Goal: Task Accomplishment & Management: Manage account settings

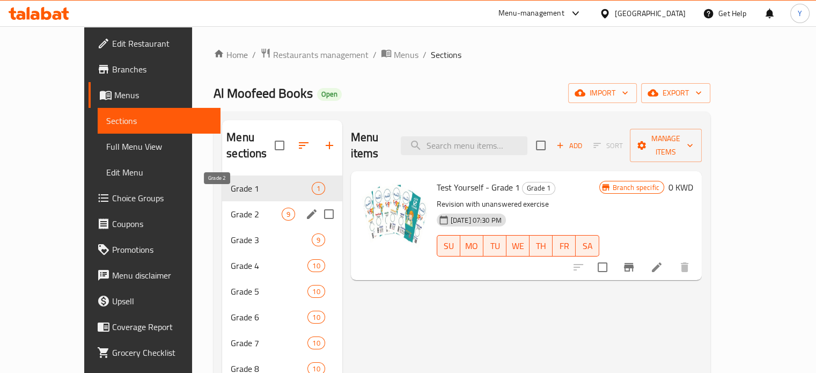
click at [246, 208] on span "Grade 2" at bounding box center [256, 214] width 50 height 13
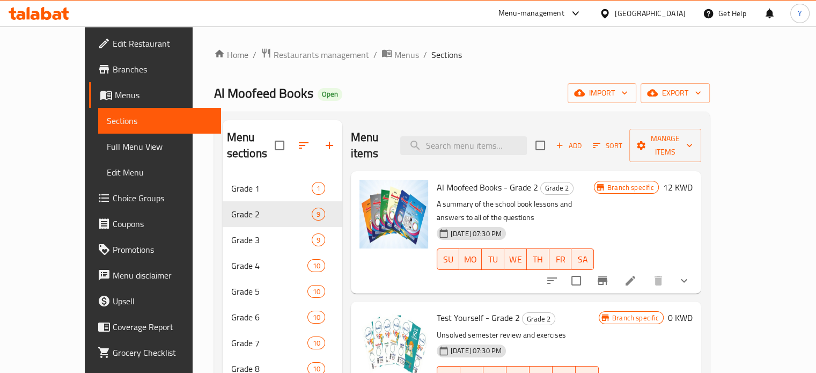
click at [446, 179] on span "Al Moofeed Books - Grade 2" at bounding box center [487, 187] width 101 height 16
click at [593, 197] on p "A summary of the school book lessons and answers to all of the questions" at bounding box center [515, 210] width 157 height 27
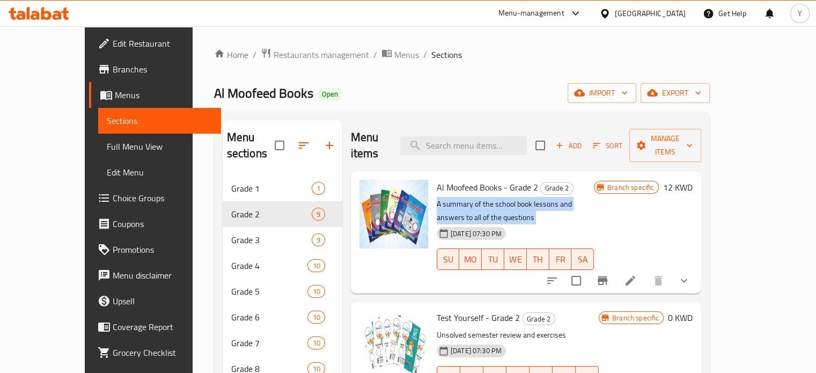
click at [593, 197] on p "A summary of the school book lessons and answers to all of the questions" at bounding box center [515, 210] width 157 height 27
click at [598, 223] on div "[DATE] 07:30 PM SU MO TU WE TH FR SA" at bounding box center [515, 252] width 166 height 58
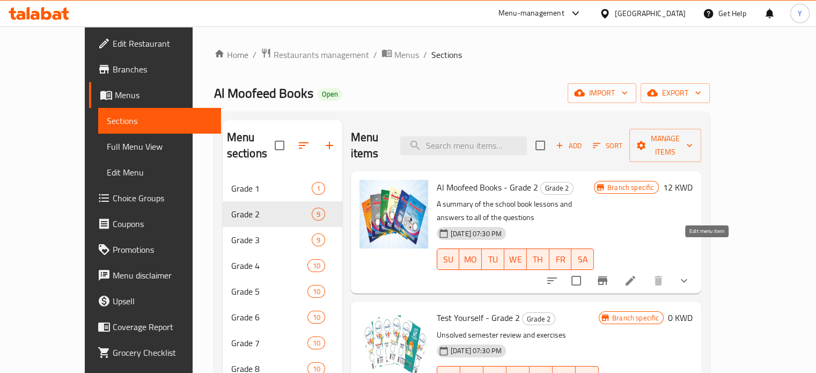
click at [637, 274] on icon at bounding box center [630, 280] width 13 height 13
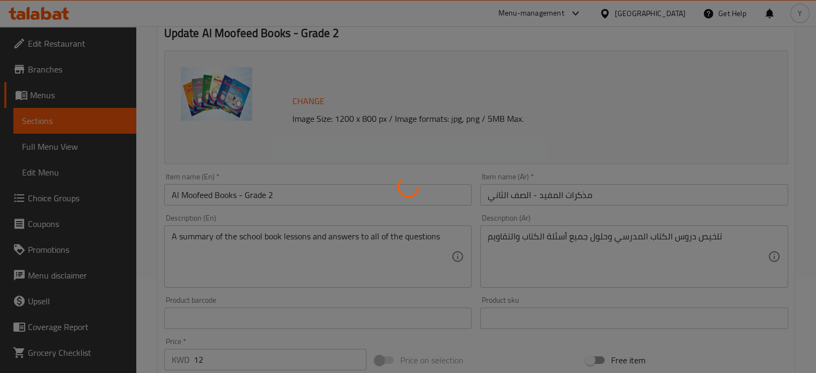
type input "إختيارك من الفصل الدراسي:"
type input "1"
type input "اختر من المواد التالية - المنهج الجديد"
type input "1"
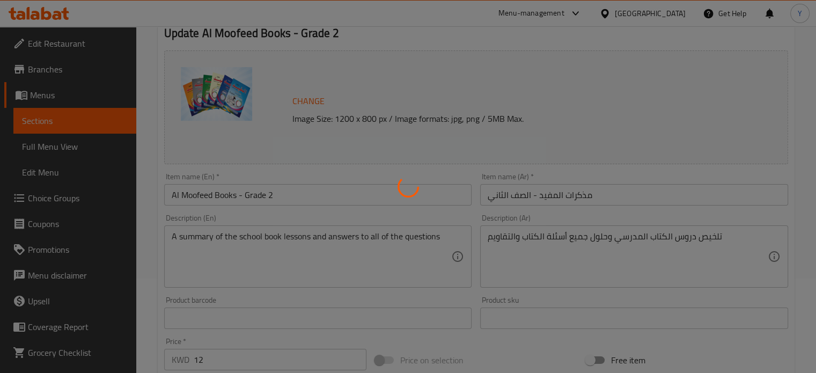
type input "6"
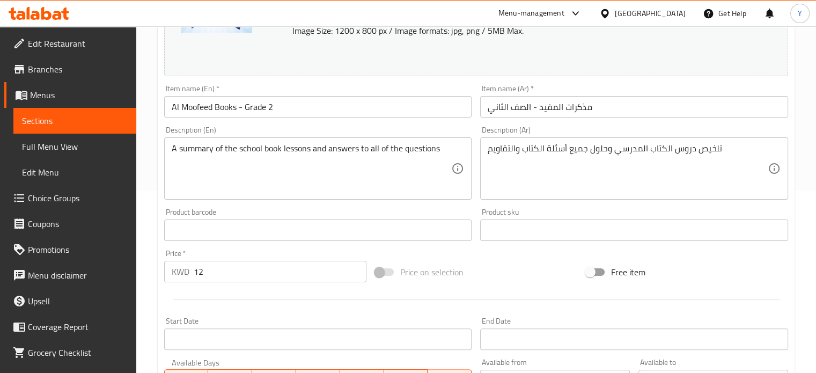
scroll to position [292, 0]
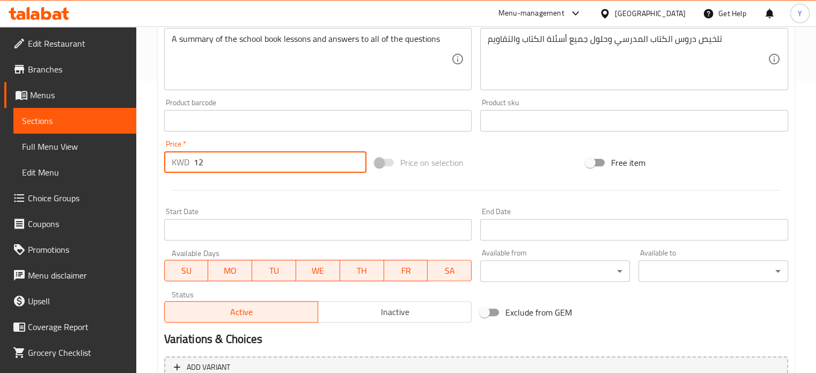
click at [253, 153] on input "12" at bounding box center [280, 161] width 173 height 21
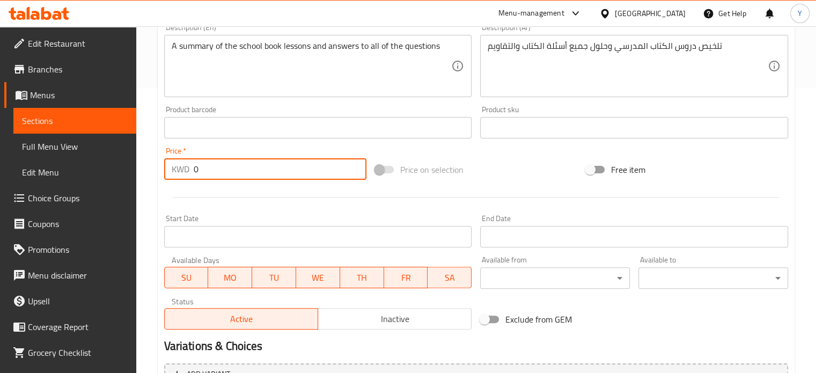
scroll to position [474, 0]
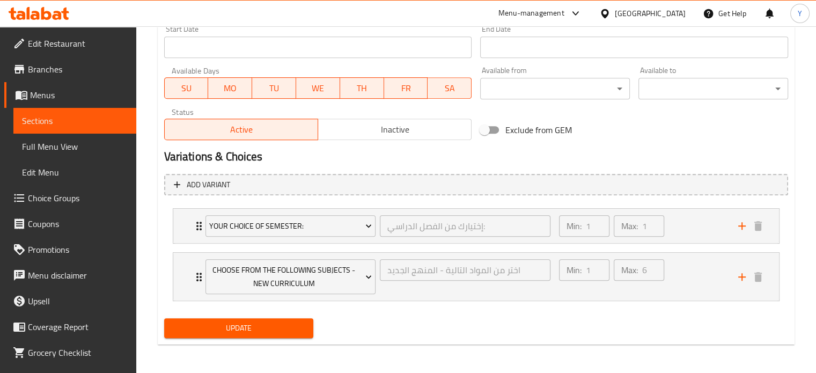
type input "0"
click at [254, 327] on span "Update" at bounding box center [239, 327] width 133 height 13
click at [189, 232] on div "Your Choice Of Semester: إختيارك من الفصل الدراسي: ​ Min: 1 ​ Max: 1 ​" at bounding box center [476, 226] width 606 height 34
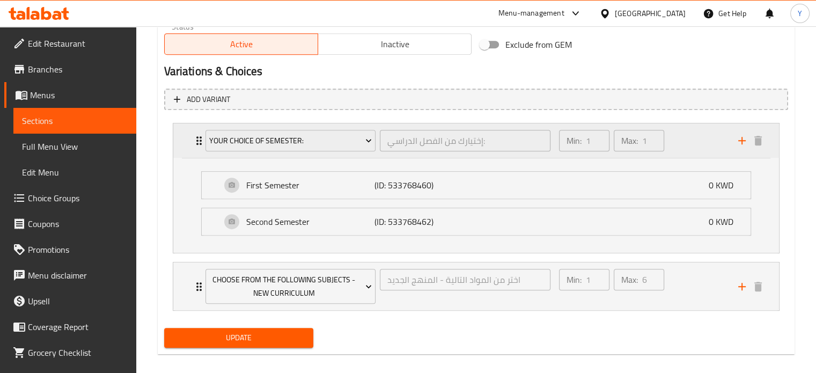
scroll to position [560, 0]
click at [196, 284] on icon "Expand" at bounding box center [198, 286] width 5 height 9
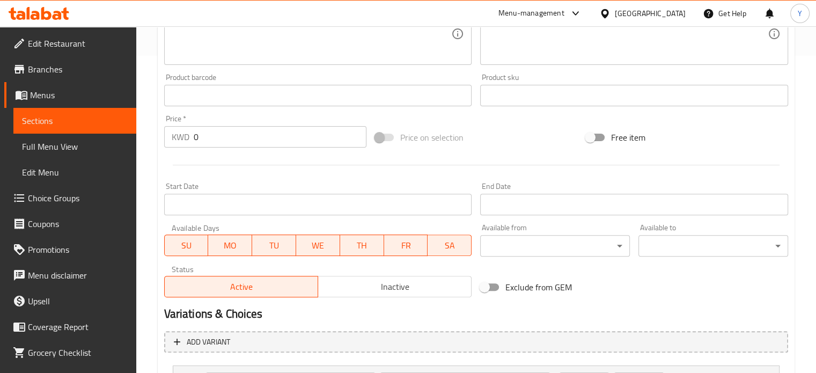
scroll to position [318, 0]
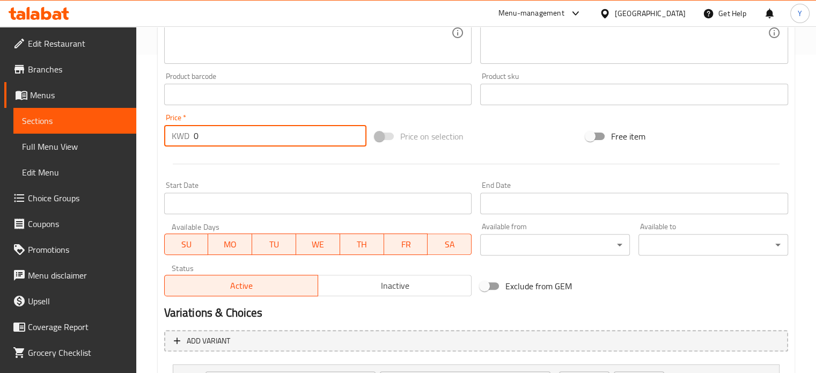
click at [264, 129] on input "0" at bounding box center [280, 135] width 173 height 21
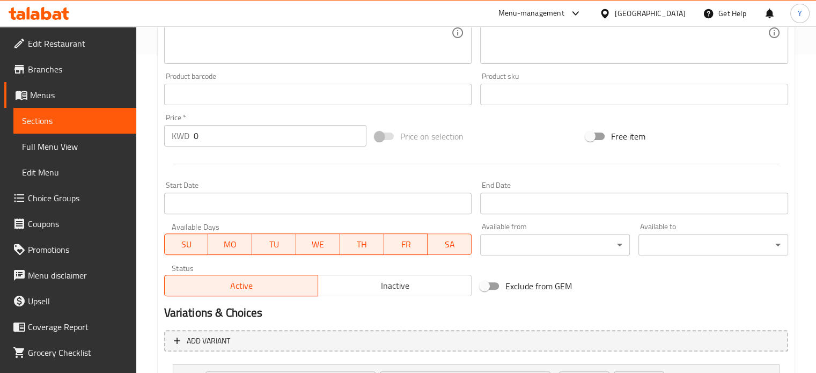
click at [301, 171] on div at bounding box center [476, 164] width 633 height 26
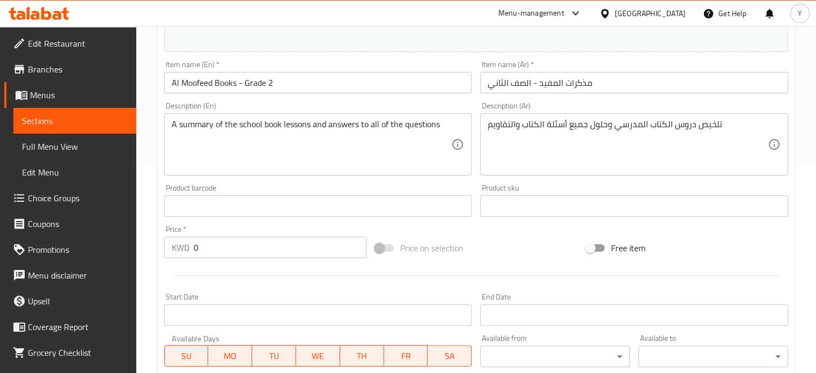
scroll to position [0, 0]
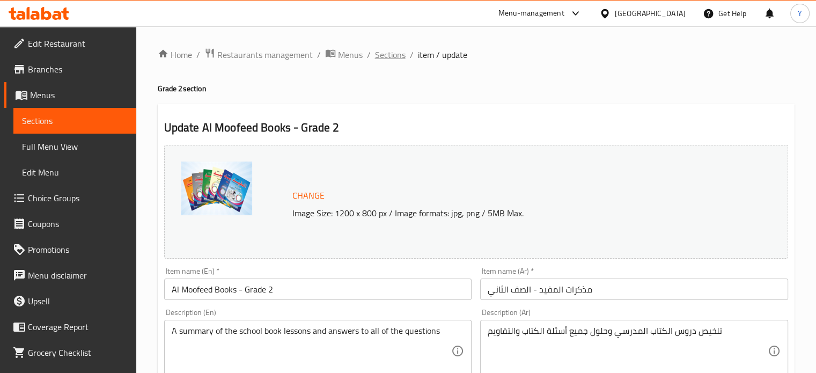
click at [393, 57] on span "Sections" at bounding box center [390, 54] width 31 height 13
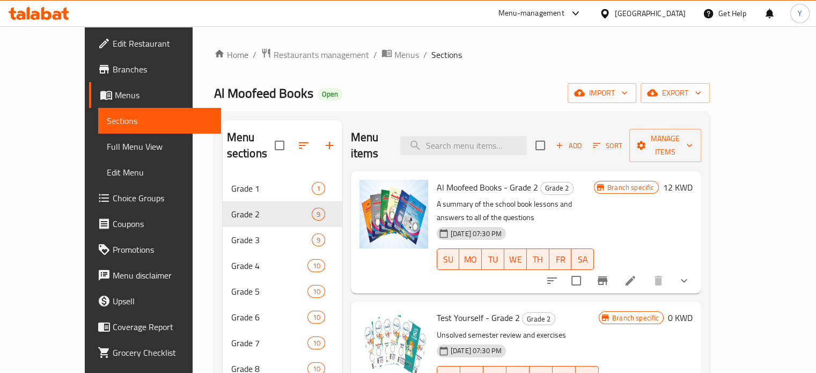
scroll to position [60, 0]
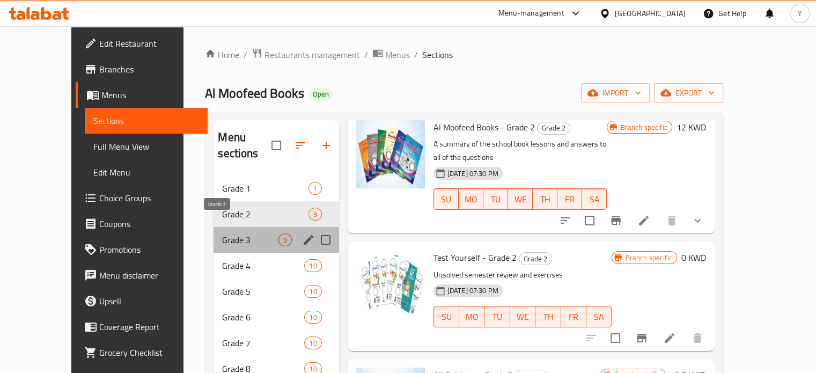
click at [222, 233] on span "Grade 3" at bounding box center [250, 239] width 56 height 13
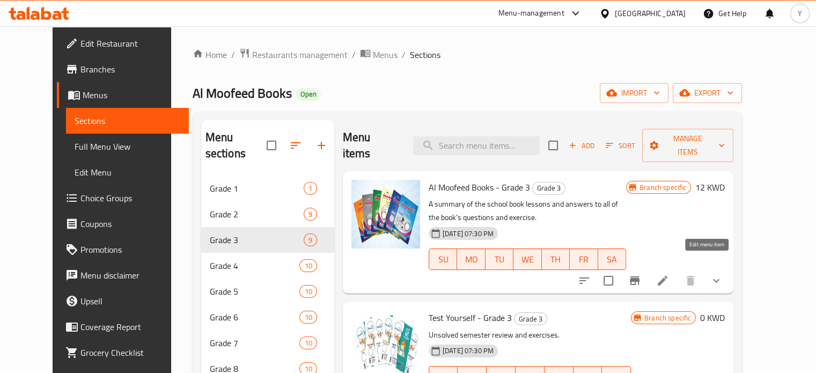
drag, startPoint x: 711, startPoint y: 268, endPoint x: 517, endPoint y: 204, distance: 204.6
click at [517, 204] on p "A summary of the school book lessons and answers to all of the book’s questions…" at bounding box center [527, 210] width 197 height 27
click at [667, 276] on icon at bounding box center [663, 281] width 10 height 10
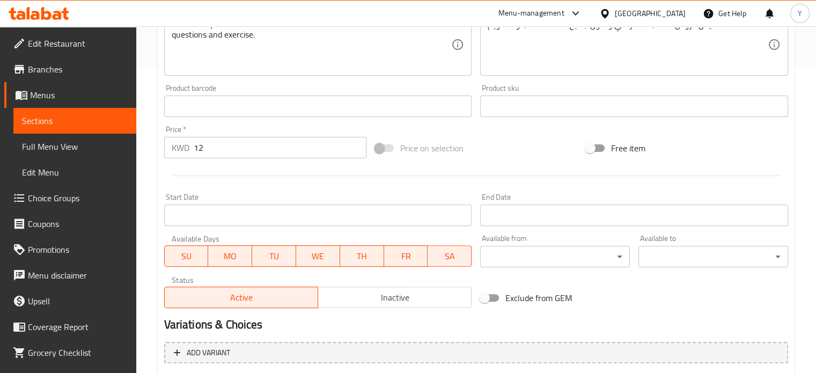
scroll to position [313, 0]
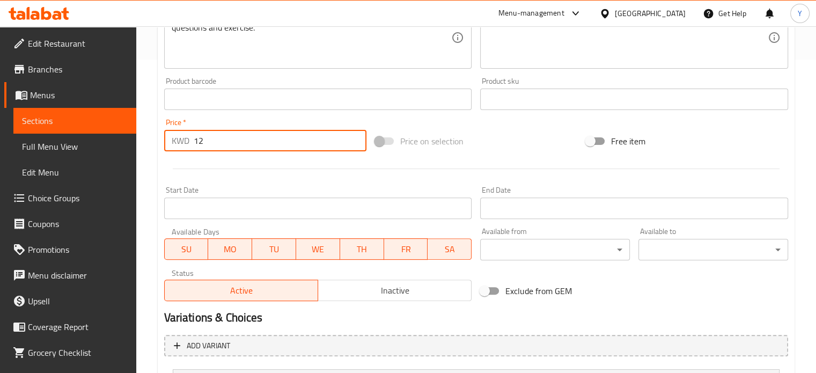
click at [240, 139] on input "12" at bounding box center [280, 140] width 173 height 21
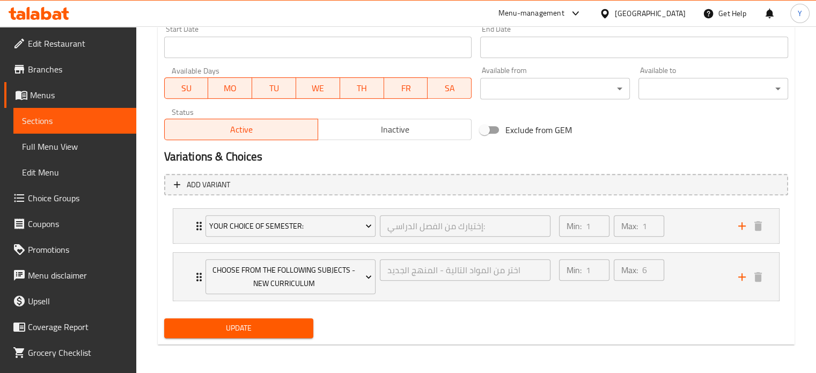
type input "0"
click at [249, 321] on span "Update" at bounding box center [239, 327] width 133 height 13
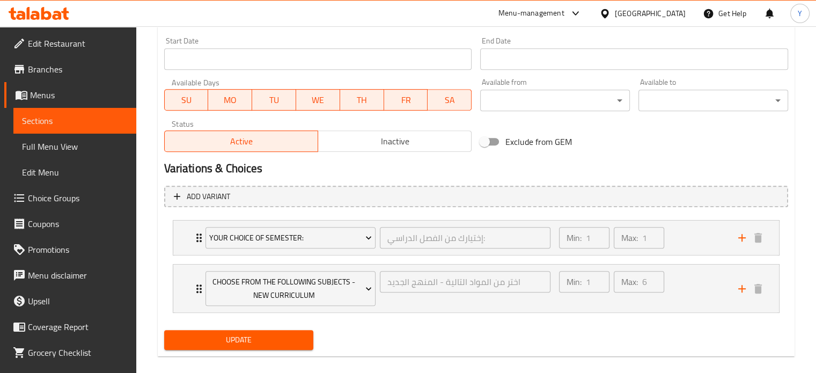
scroll to position [145, 0]
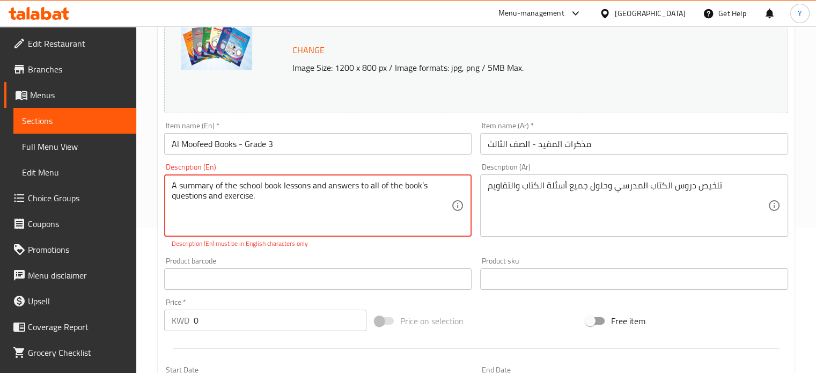
click at [303, 194] on textarea "A summary of the school book lessons and answers to all of the book’s questions…" at bounding box center [312, 205] width 280 height 51
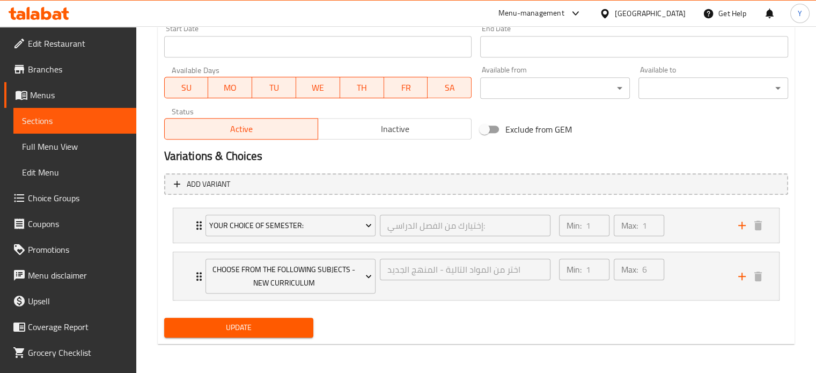
click at [229, 329] on span "Update" at bounding box center [239, 327] width 133 height 13
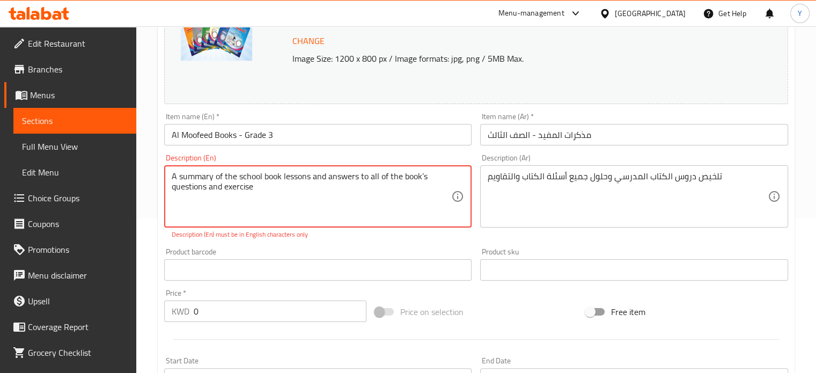
click at [423, 179] on textarea "A summary of the school book lessons and answers to all of the book’s questions…" at bounding box center [312, 196] width 280 height 51
drag, startPoint x: 408, startPoint y: 186, endPoint x: 363, endPoint y: 177, distance: 46.0
click at [363, 177] on textarea "A summary of the school book lessons and answers to all of the book’s questions…" at bounding box center [312, 196] width 280 height 51
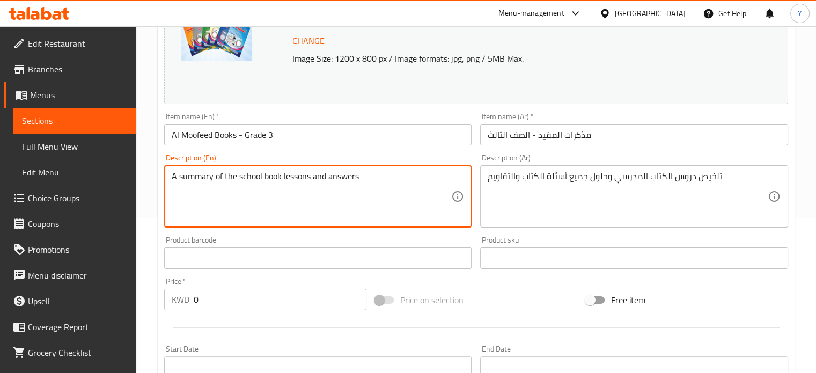
scroll to position [474, 0]
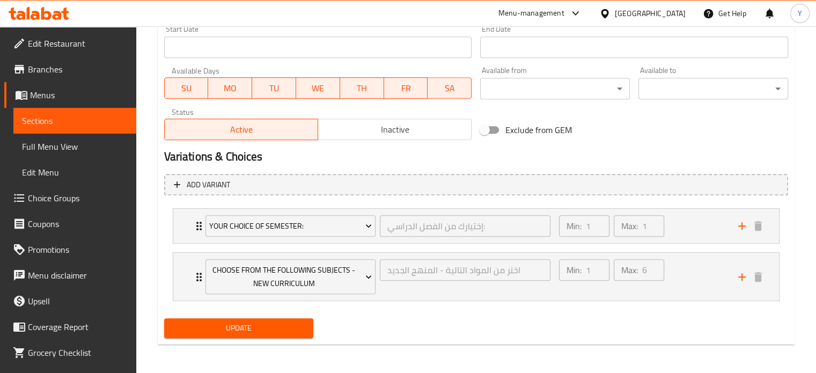
type textarea "A summary of the school book lessons and answers"
click at [239, 330] on span "Update" at bounding box center [239, 327] width 133 height 13
click at [241, 330] on span "Update" at bounding box center [239, 327] width 133 height 13
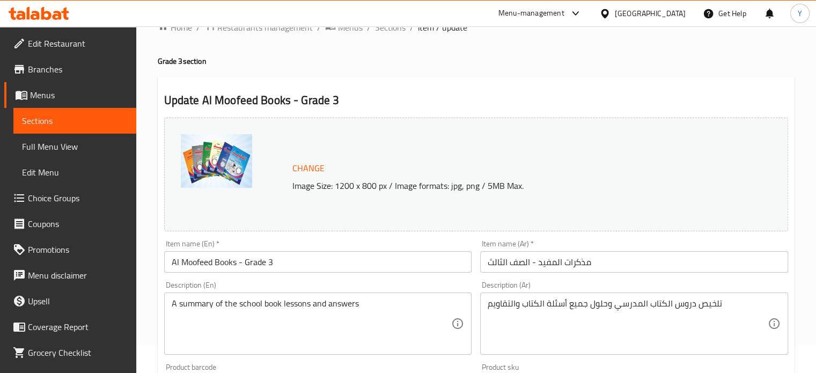
scroll to position [0, 0]
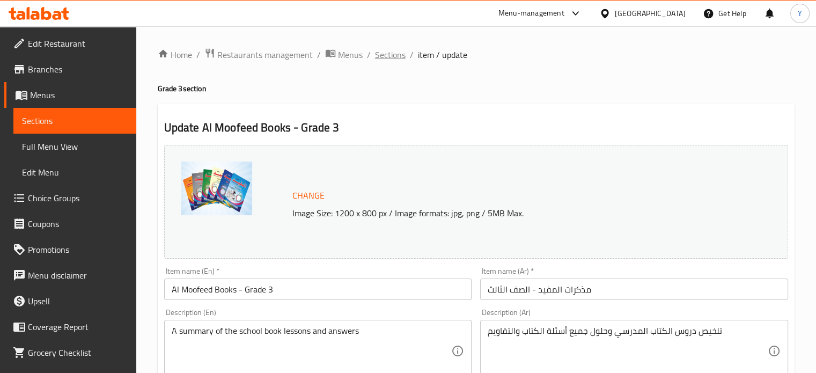
click at [376, 53] on span "Sections" at bounding box center [390, 54] width 31 height 13
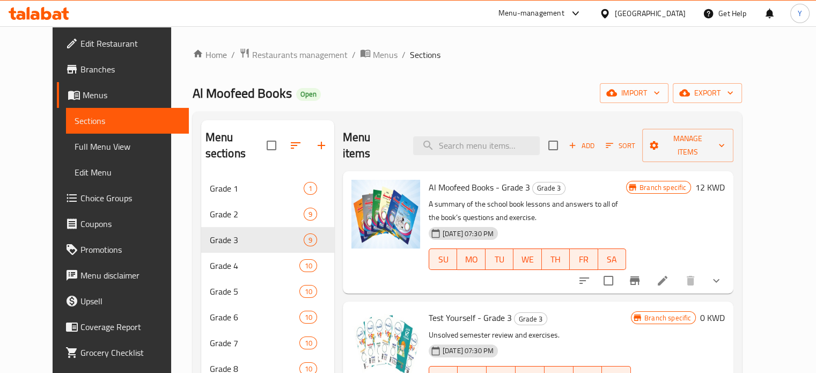
scroll to position [83, 0]
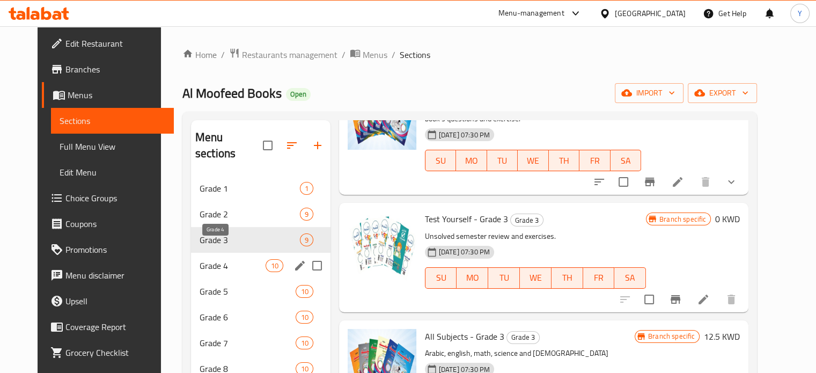
click at [227, 259] on span "Grade 4" at bounding box center [233, 265] width 67 height 13
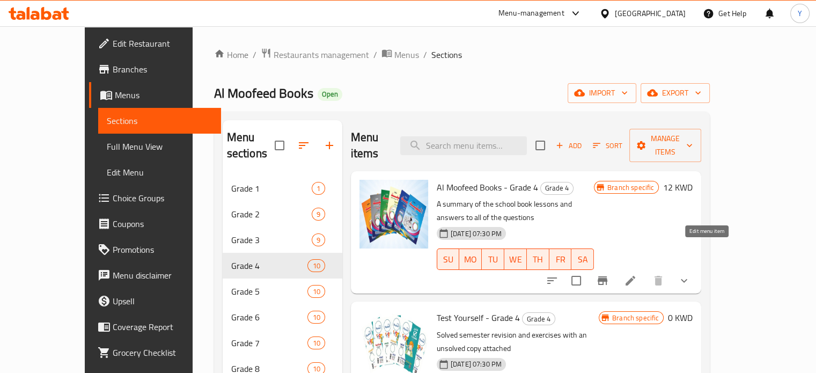
click at [637, 274] on icon at bounding box center [630, 280] width 13 height 13
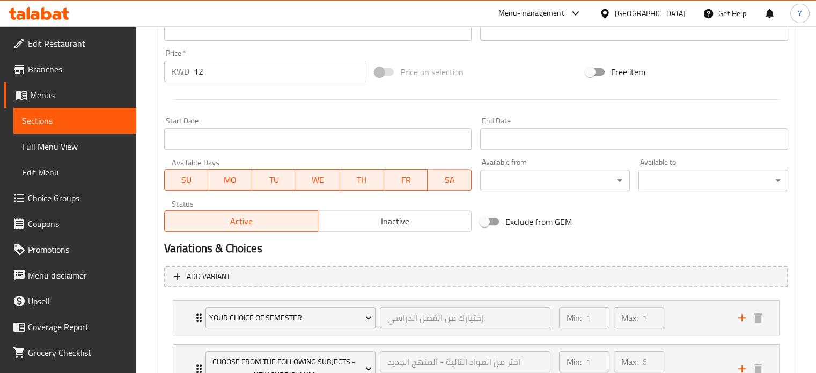
scroll to position [382, 0]
click at [231, 77] on input "12" at bounding box center [280, 71] width 173 height 21
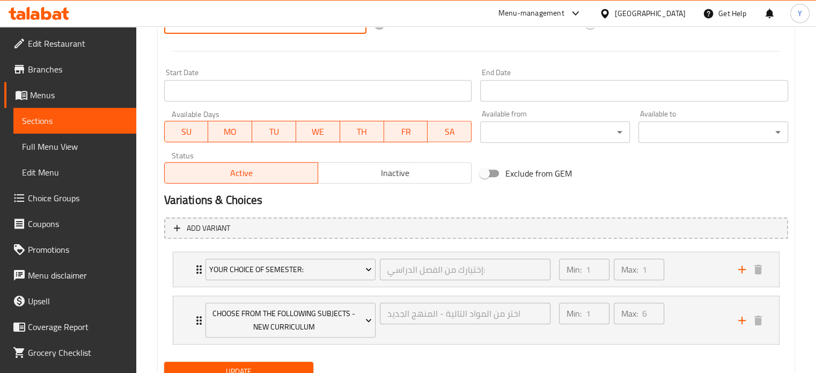
type input "0"
click at [242, 63] on div at bounding box center [476, 51] width 633 height 26
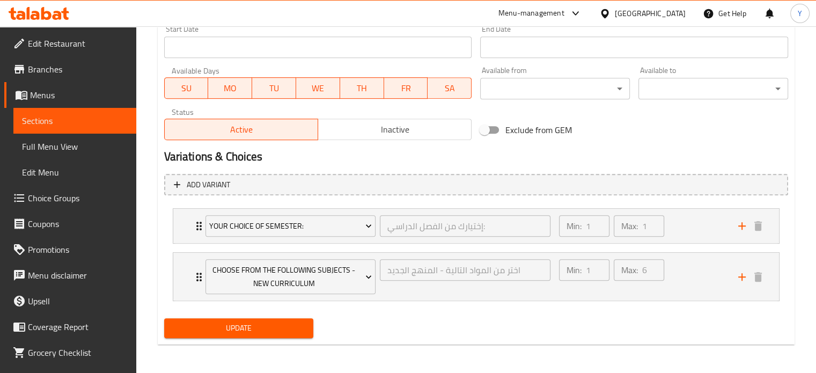
click at [247, 337] on div "Update" at bounding box center [239, 328] width 158 height 28
click at [227, 326] on span "Update" at bounding box center [239, 327] width 133 height 13
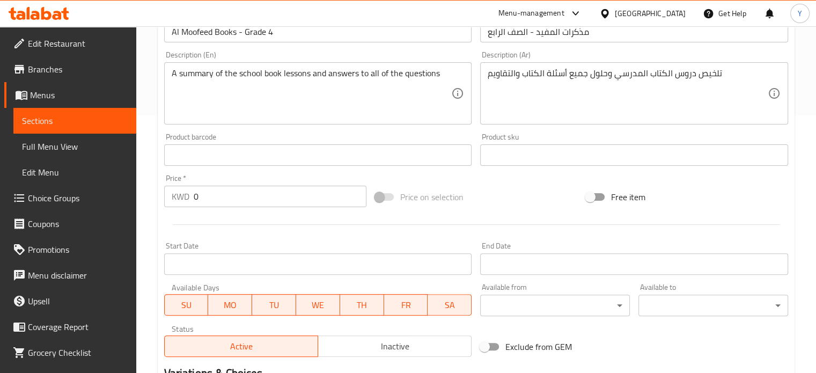
scroll to position [0, 0]
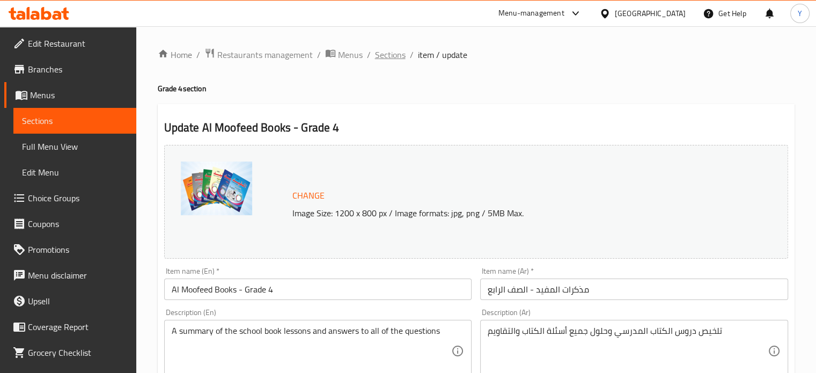
click at [387, 54] on span "Sections" at bounding box center [390, 54] width 31 height 13
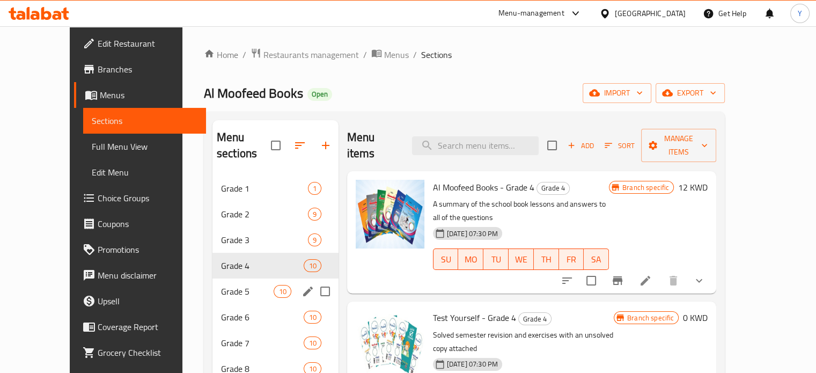
click at [226, 278] on div "Grade 5 10" at bounding box center [275, 291] width 126 height 26
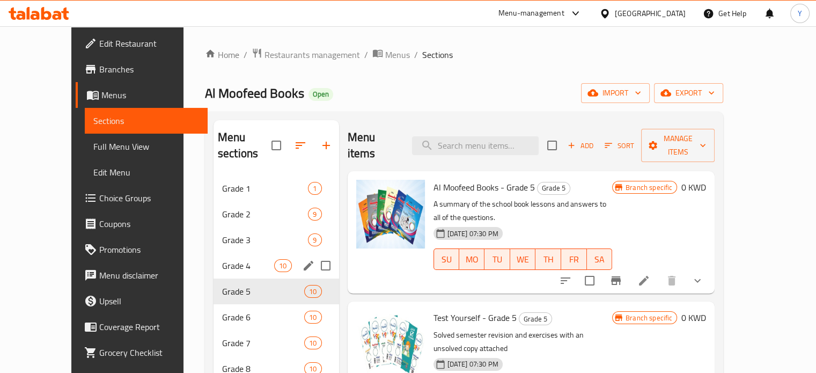
click at [217, 256] on div "Grade 4 10" at bounding box center [277, 266] width 126 height 26
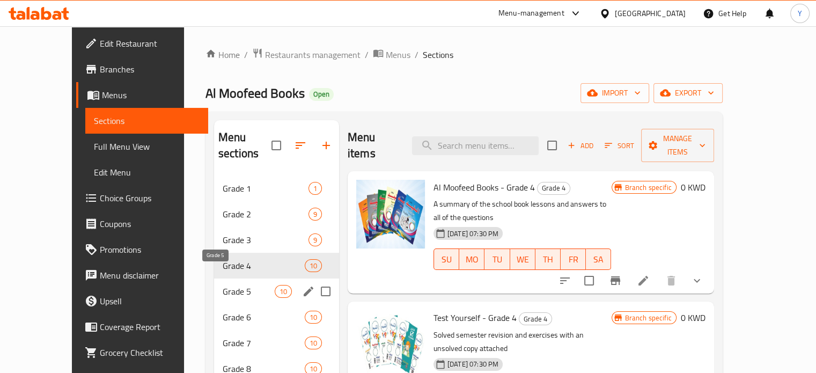
click at [223, 285] on span "Grade 5" at bounding box center [249, 291] width 52 height 13
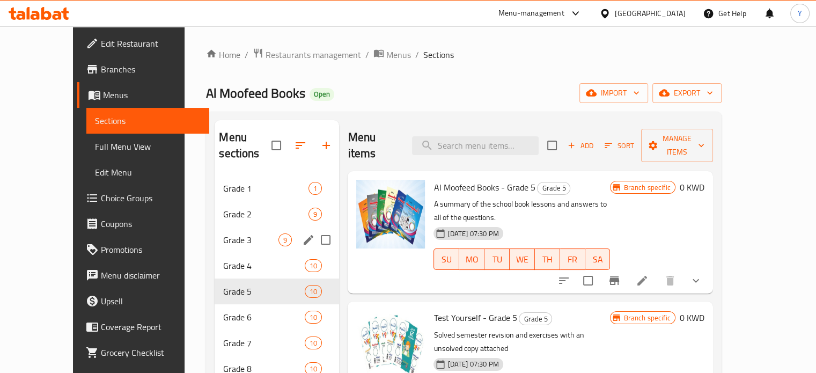
scroll to position [150, 0]
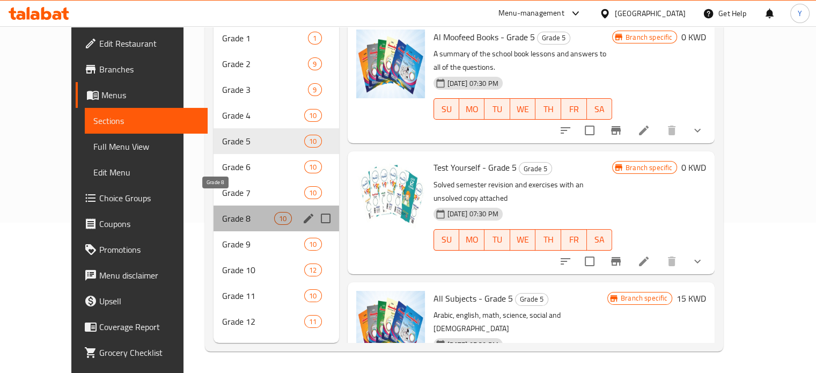
click at [222, 212] on span "Grade 8" at bounding box center [248, 218] width 52 height 13
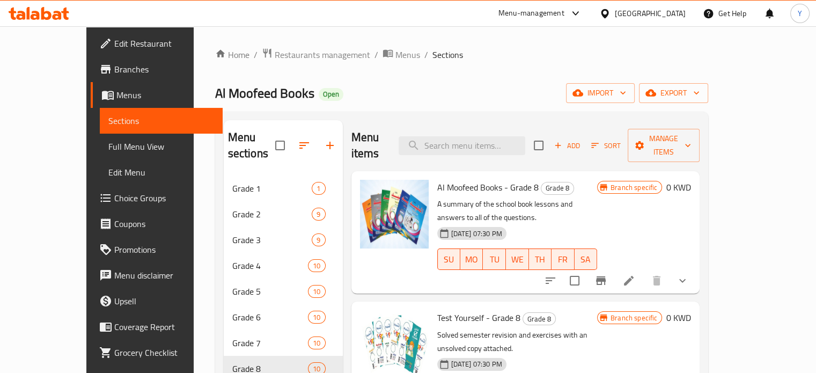
click at [420, 100] on div "Al Moofeed Books Open import export" at bounding box center [462, 93] width 494 height 20
